Goal: Navigation & Orientation: Find specific page/section

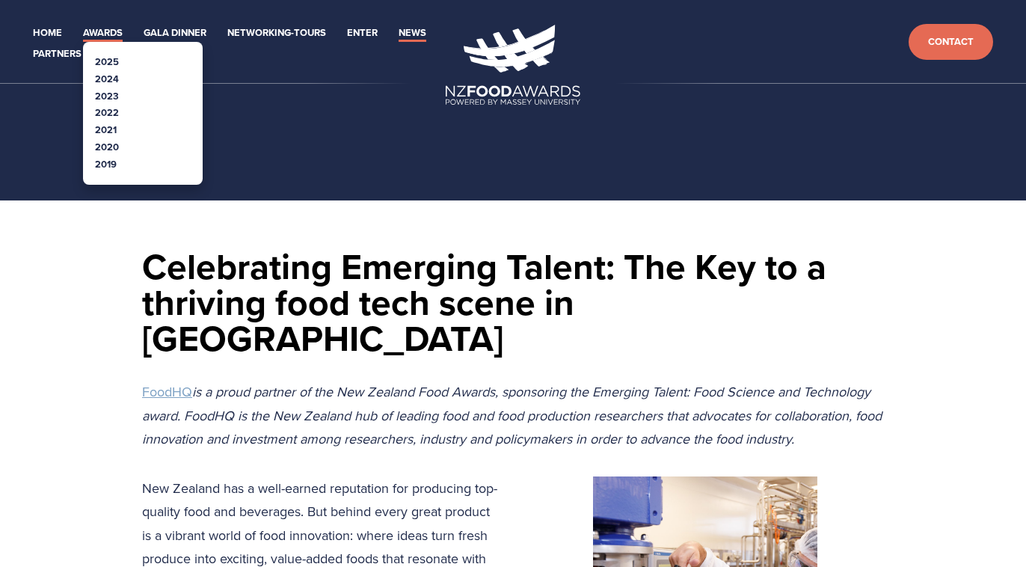
click at [119, 33] on link "Awards" at bounding box center [103, 33] width 40 height 17
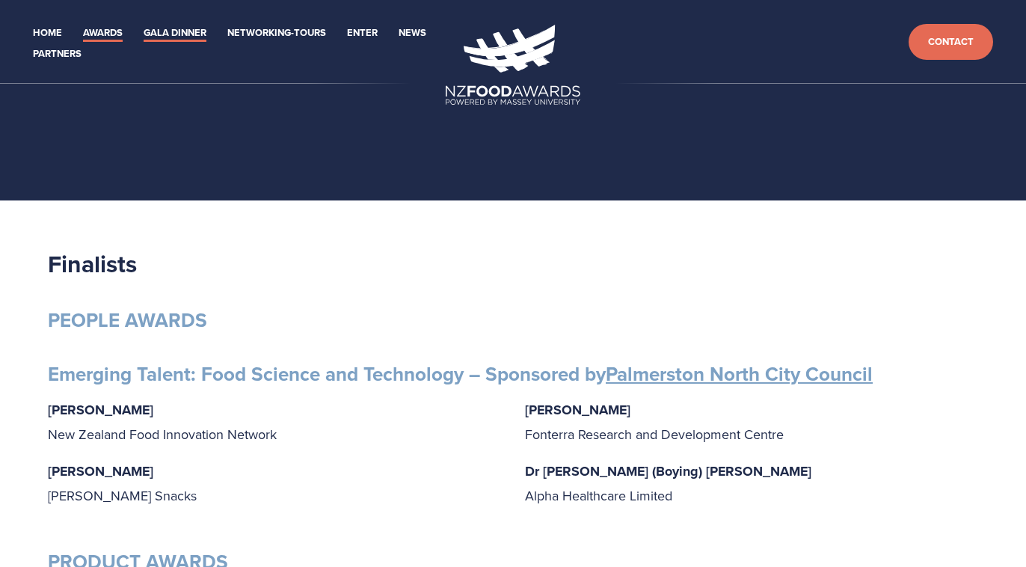
click at [197, 33] on link "Gala Dinner" at bounding box center [175, 33] width 63 height 17
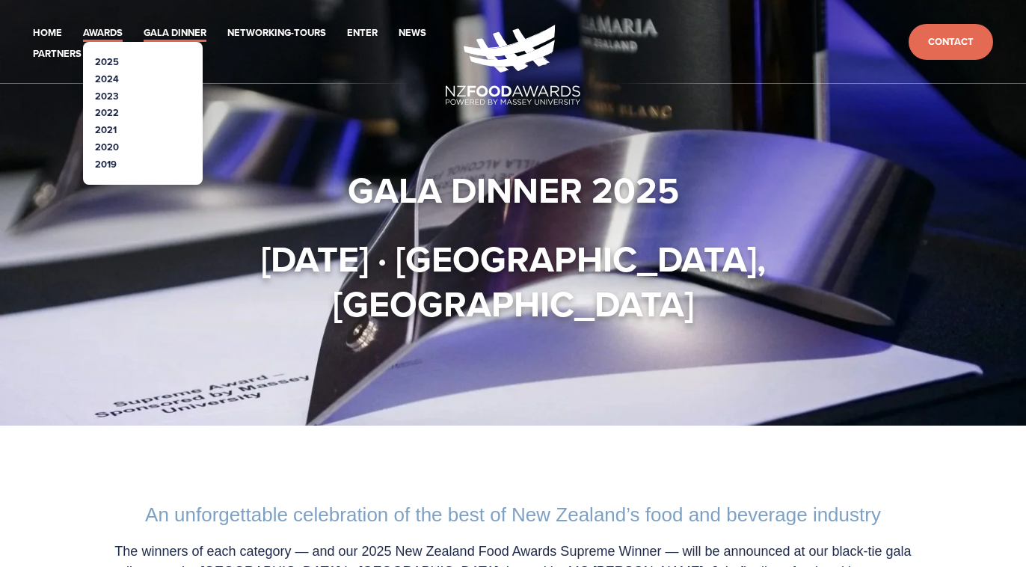
click at [123, 33] on link "Awards" at bounding box center [103, 33] width 40 height 17
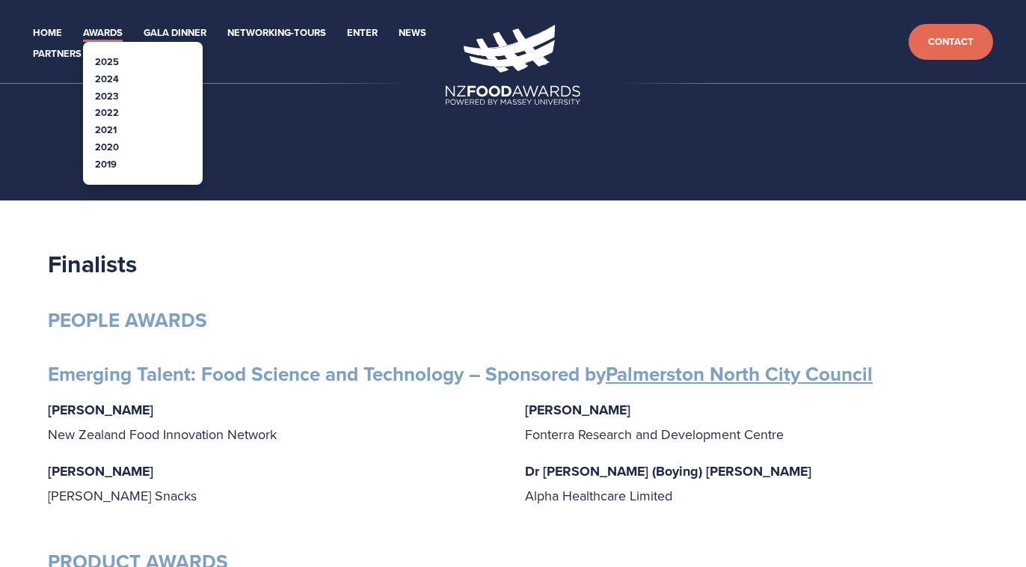
click at [106, 39] on link "Awards" at bounding box center [103, 33] width 40 height 17
click at [123, 37] on link "Awards" at bounding box center [103, 33] width 40 height 17
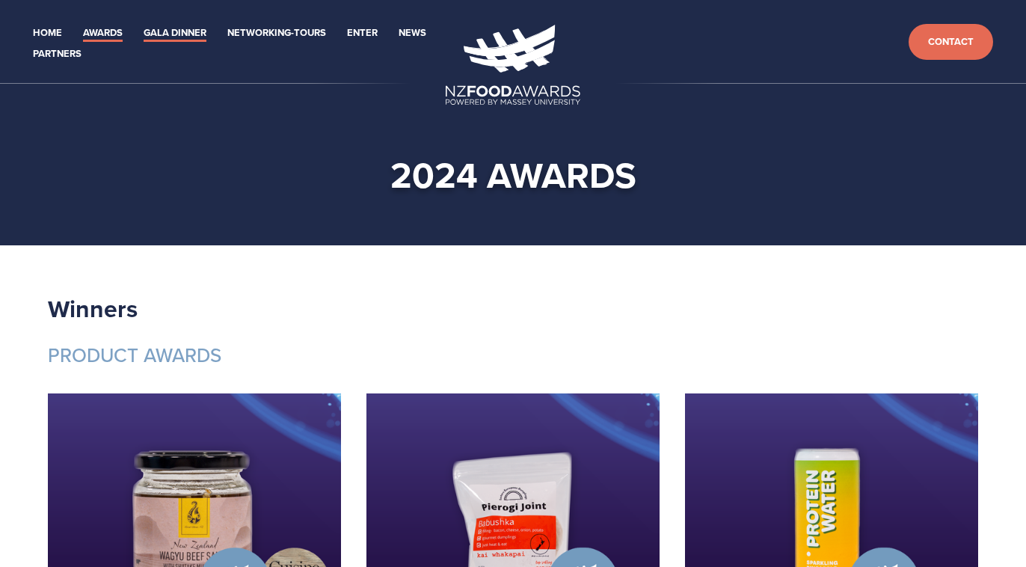
click at [206, 36] on link "Gala Dinner" at bounding box center [175, 33] width 63 height 17
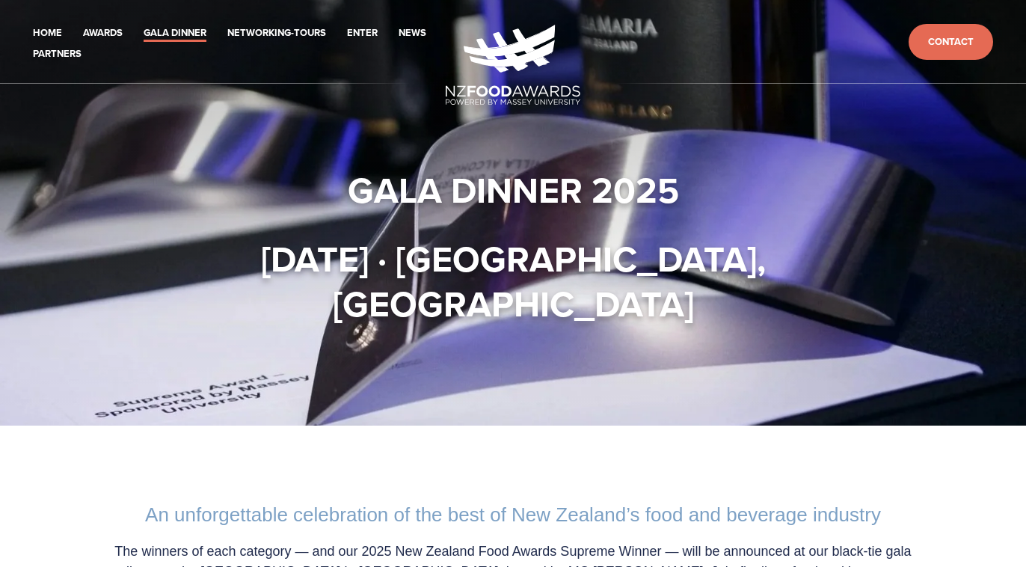
scroll to position [26, 0]
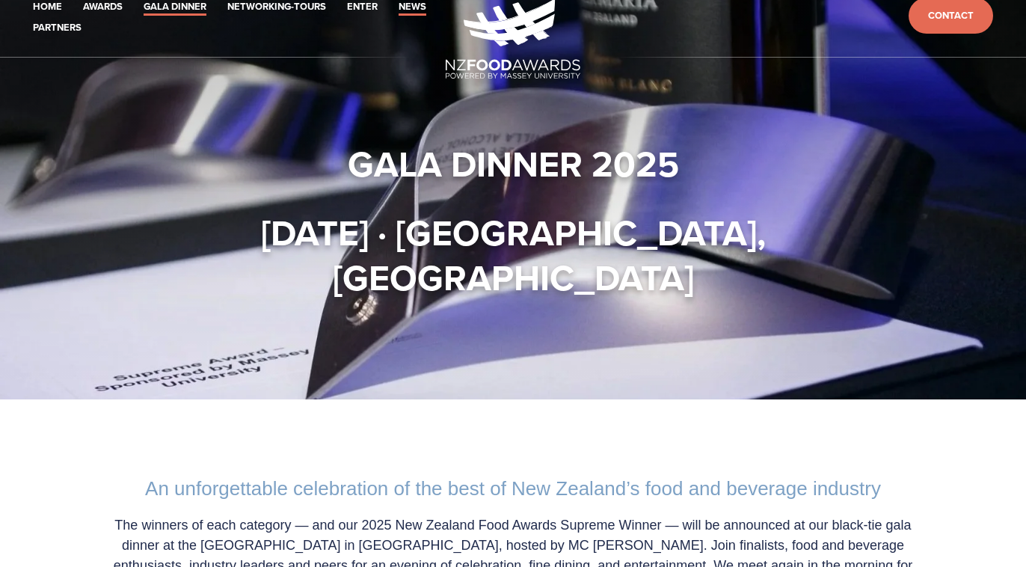
click at [398, 16] on link "News" at bounding box center [412, 7] width 28 height 17
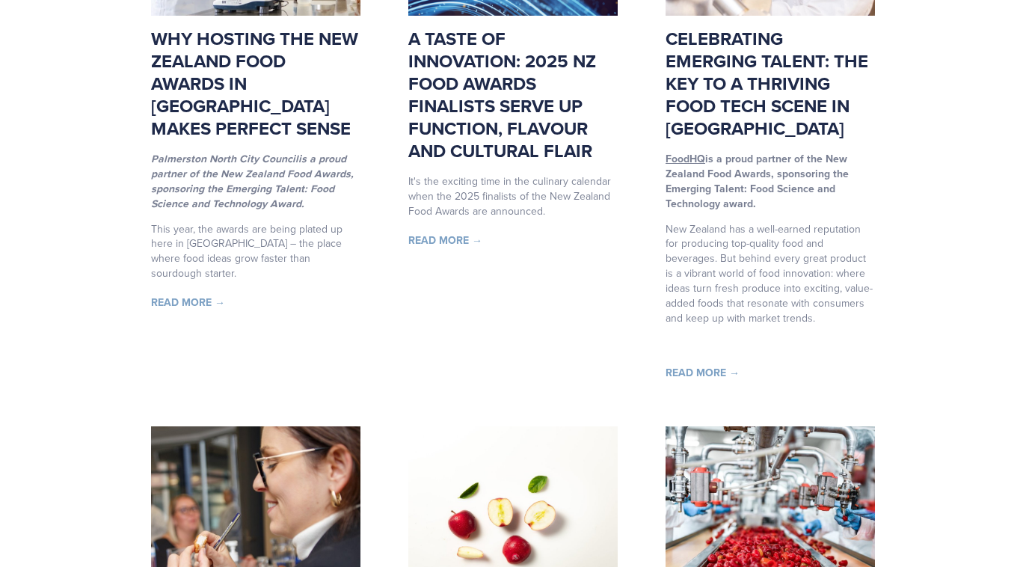
scroll to position [490, 0]
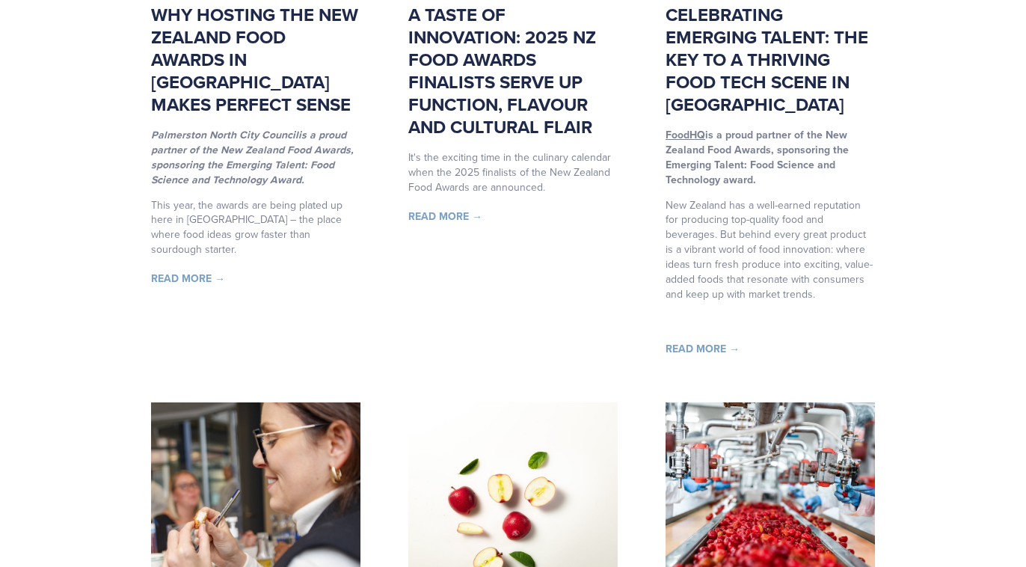
click at [767, 117] on link "Celebrating Emerging Talent: The Key to a thriving food tech scene in [GEOGRAPH…" at bounding box center [766, 59] width 203 height 116
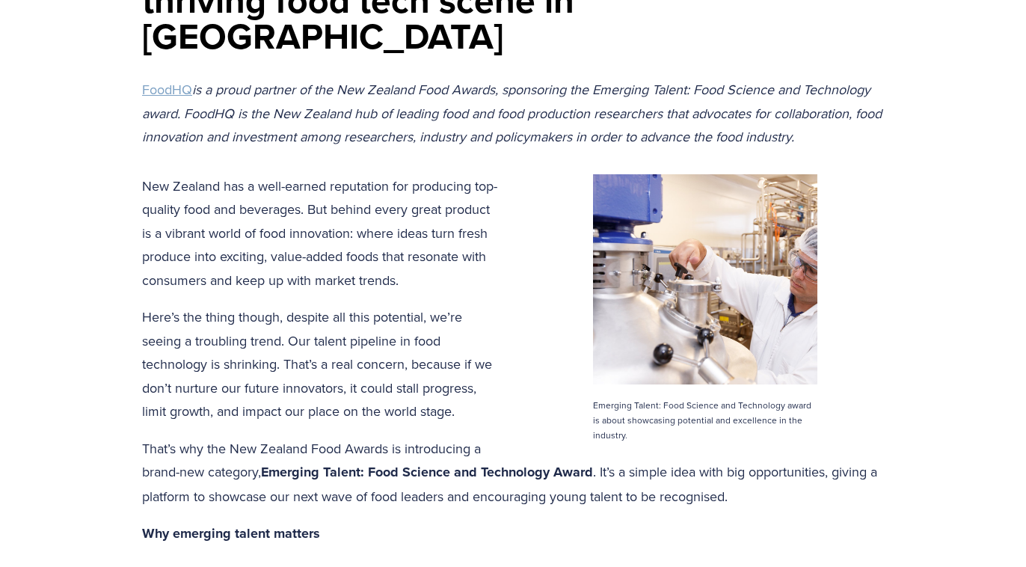
scroll to position [256, 0]
